Goal: Contribute content: Add original content to the website for others to see

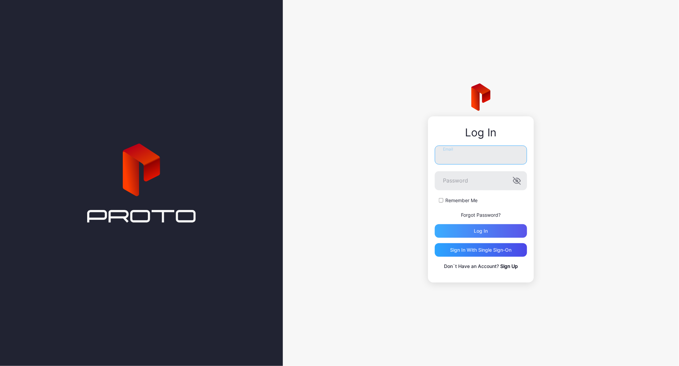
type input "**********"
click at [492, 231] on div "Log in" at bounding box center [481, 231] width 92 height 14
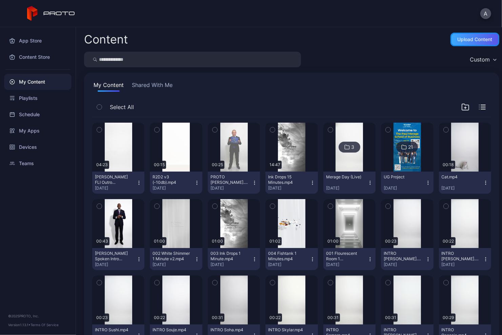
click at [467, 39] on div "Upload Content" at bounding box center [475, 39] width 35 height 5
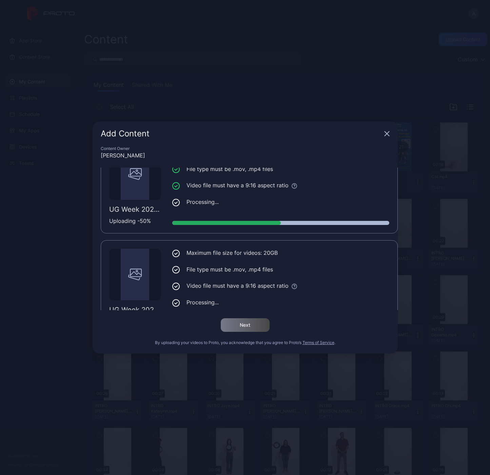
scroll to position [151, 0]
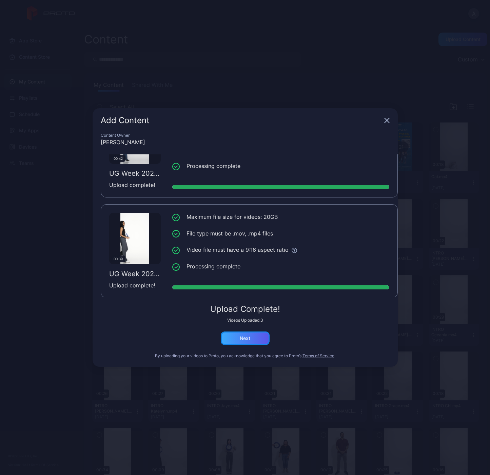
click at [249, 338] on div "Next" at bounding box center [245, 338] width 11 height 5
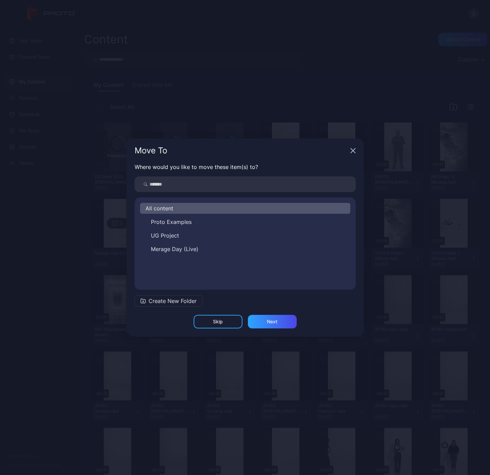
click at [164, 209] on span "All content" at bounding box center [160, 208] width 28 height 8
click at [167, 299] on span "Create New Folder" at bounding box center [173, 301] width 48 height 8
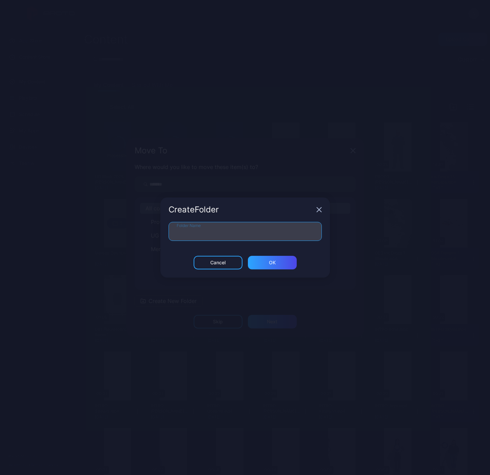
click at [204, 226] on input "Folder Name" at bounding box center [245, 231] width 153 height 19
type input "*******"
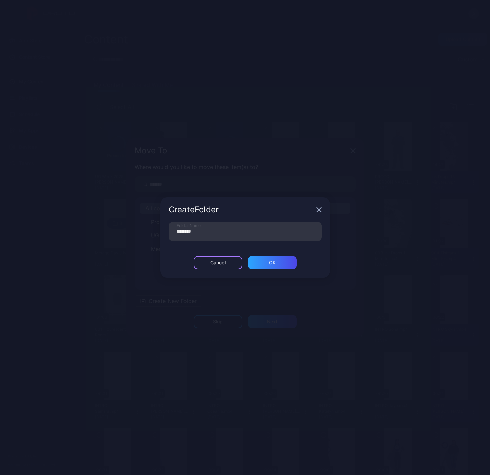
click at [217, 264] on div "Cancel" at bounding box center [217, 262] width 15 height 5
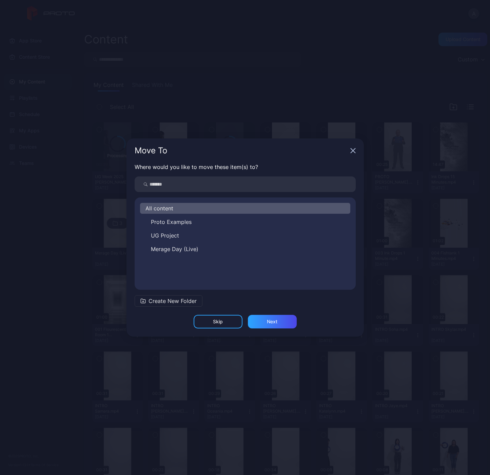
click at [172, 208] on span "All content" at bounding box center [160, 208] width 28 height 8
click at [278, 320] on div "Next" at bounding box center [272, 321] width 11 height 5
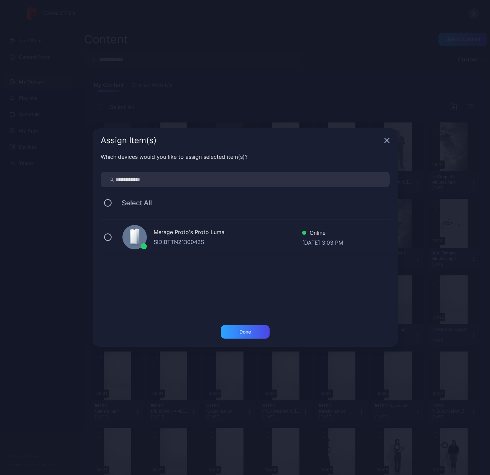
click at [112, 237] on div "Merage Proto's Proto [PERSON_NAME]: BTTN2130042S Online [DATE] 3:03 PM" at bounding box center [249, 237] width 297 height 34
click at [243, 332] on div "Done" at bounding box center [246, 331] width 12 height 5
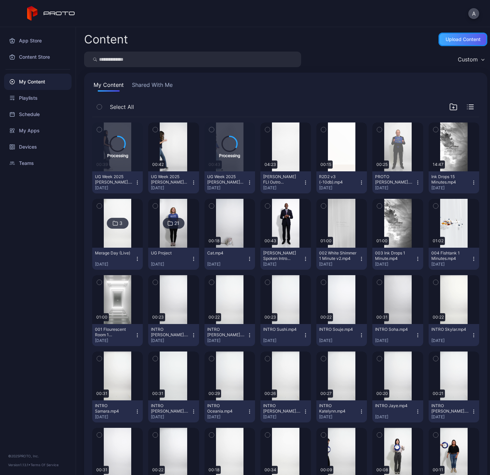
click at [449, 39] on div "Upload Content" at bounding box center [463, 39] width 35 height 5
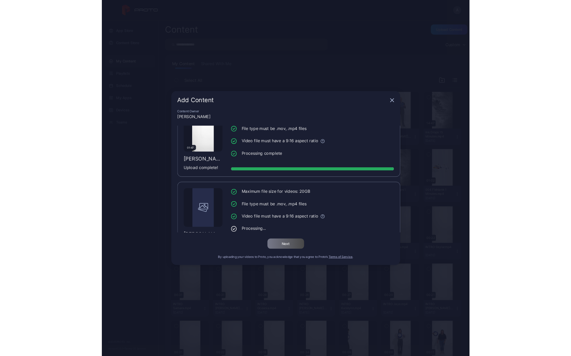
scroll to position [51, 0]
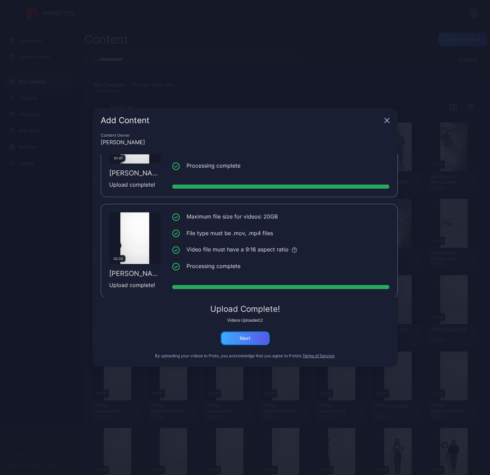
click at [255, 338] on div "Next" at bounding box center [245, 338] width 49 height 14
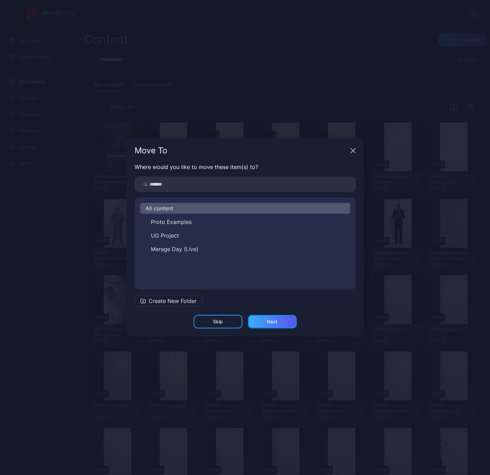
click at [269, 322] on div "Next" at bounding box center [272, 321] width 11 height 5
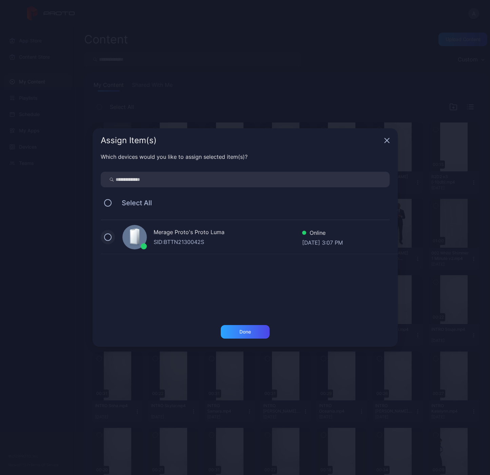
click at [109, 233] on button at bounding box center [107, 236] width 7 height 7
click at [257, 331] on div "Done" at bounding box center [245, 332] width 49 height 14
